Goal: Information Seeking & Learning: Check status

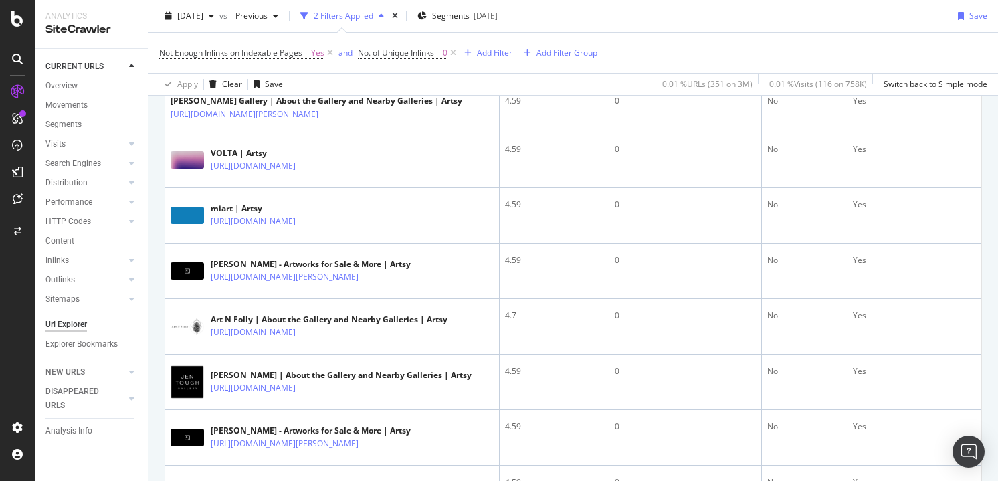
scroll to position [416, 0]
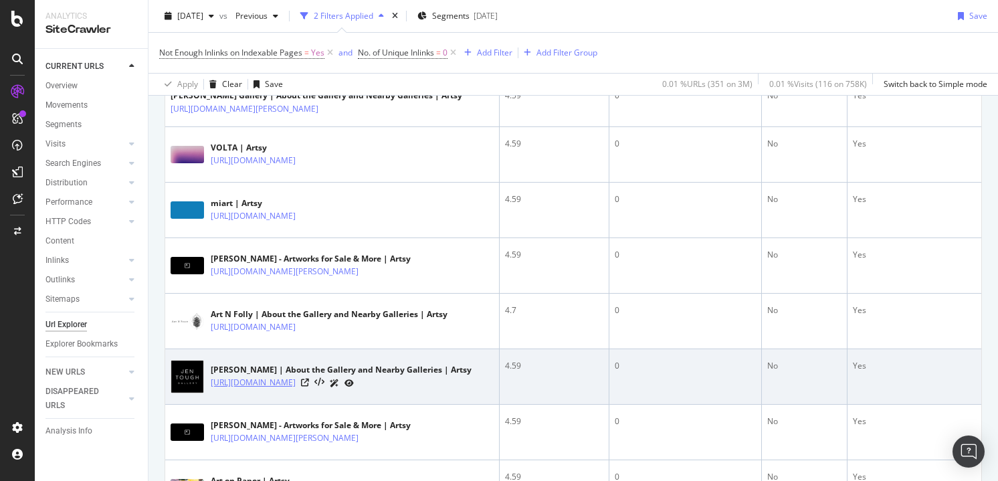
click at [296, 382] on link "[URL][DOMAIN_NAME]" at bounding box center [253, 382] width 85 height 13
click at [309, 380] on icon at bounding box center [305, 382] width 8 height 8
